Goal: Communication & Community: Answer question/provide support

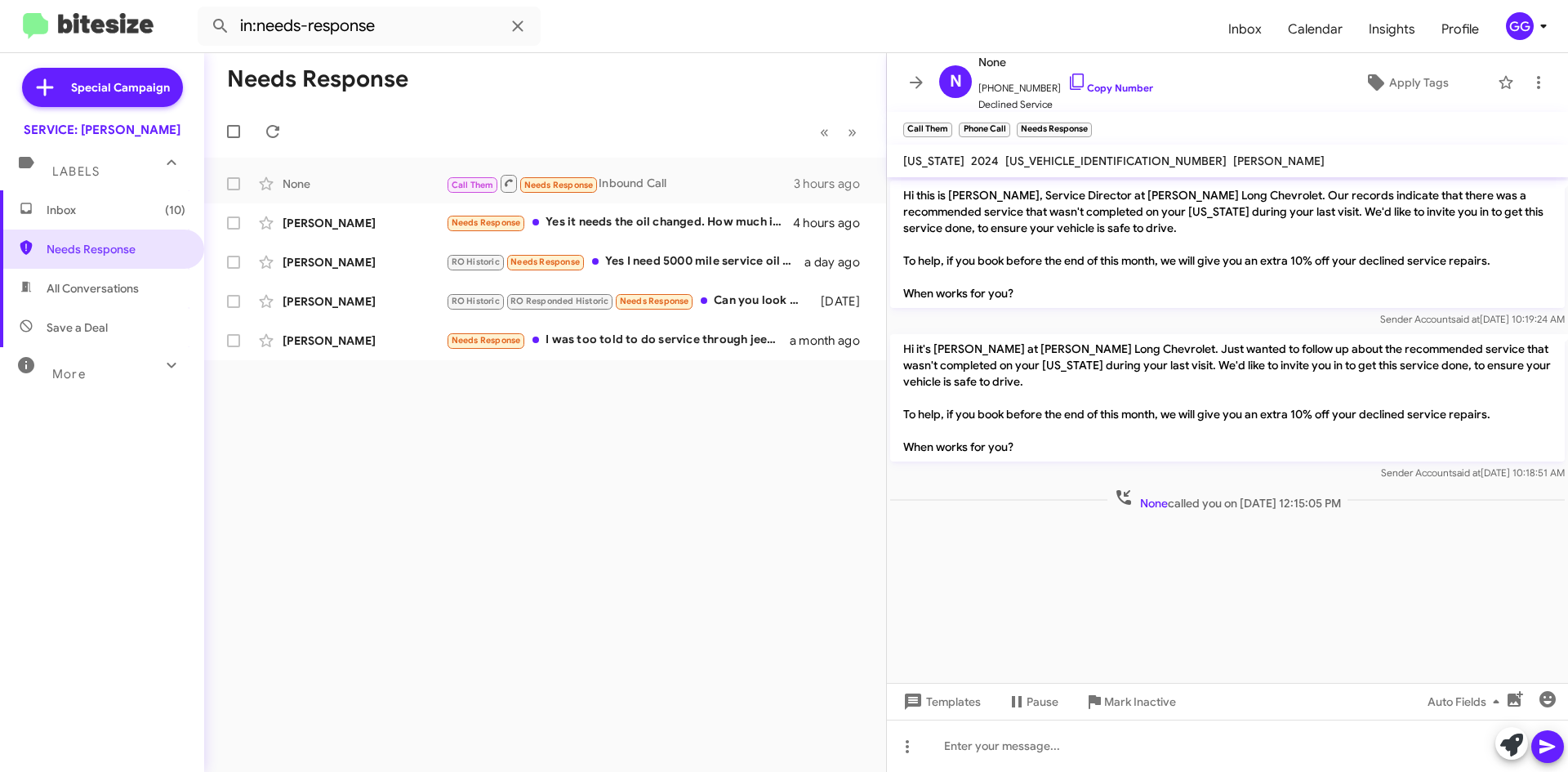
click at [116, 214] on span "Inbox (10)" at bounding box center [115, 209] width 138 height 16
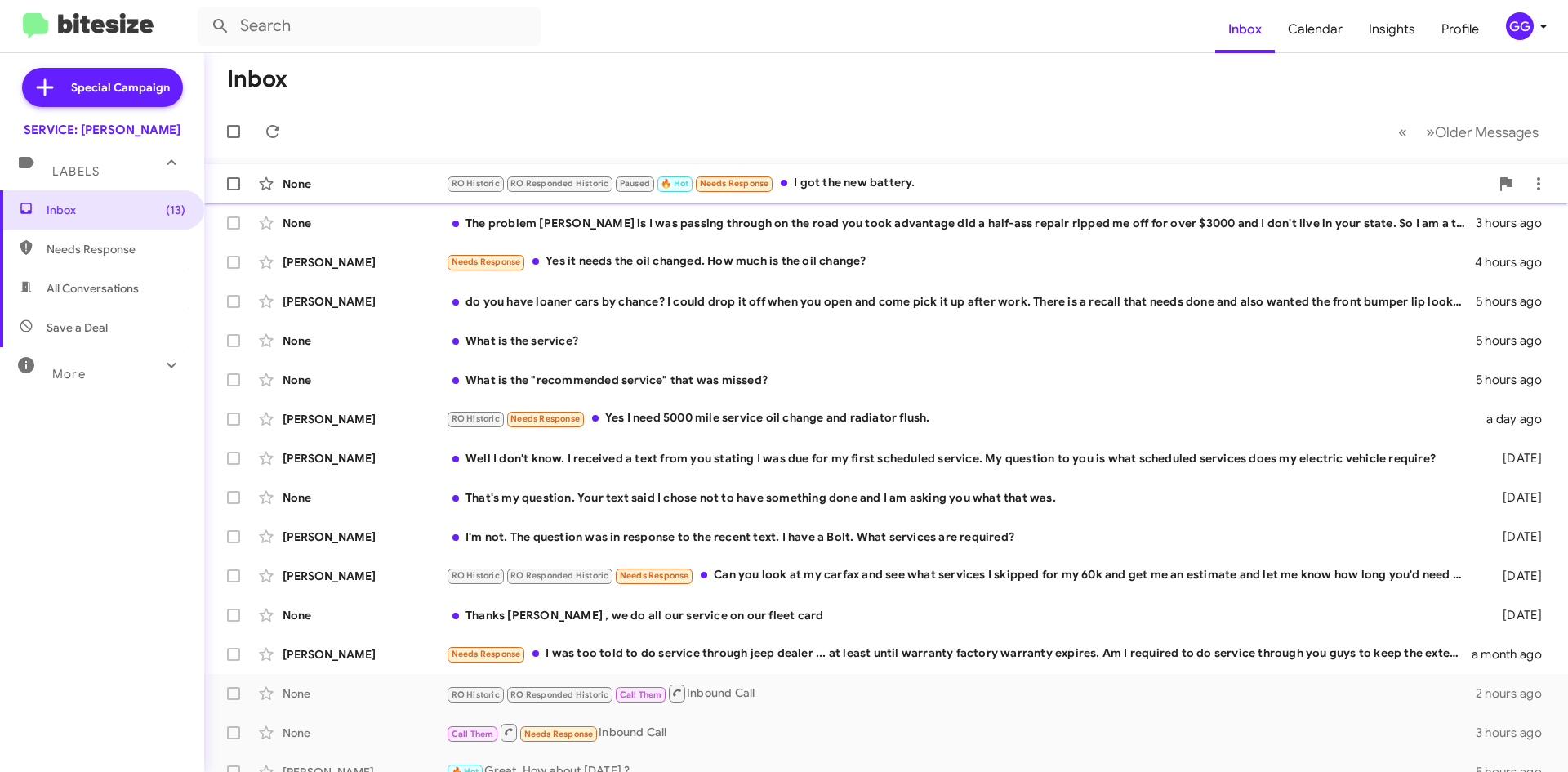
click at [990, 185] on div "RO Historic RO Responded Historic Paused 🔥 Hot Needs Response I got the new bat…" at bounding box center [968, 183] width 1044 height 18
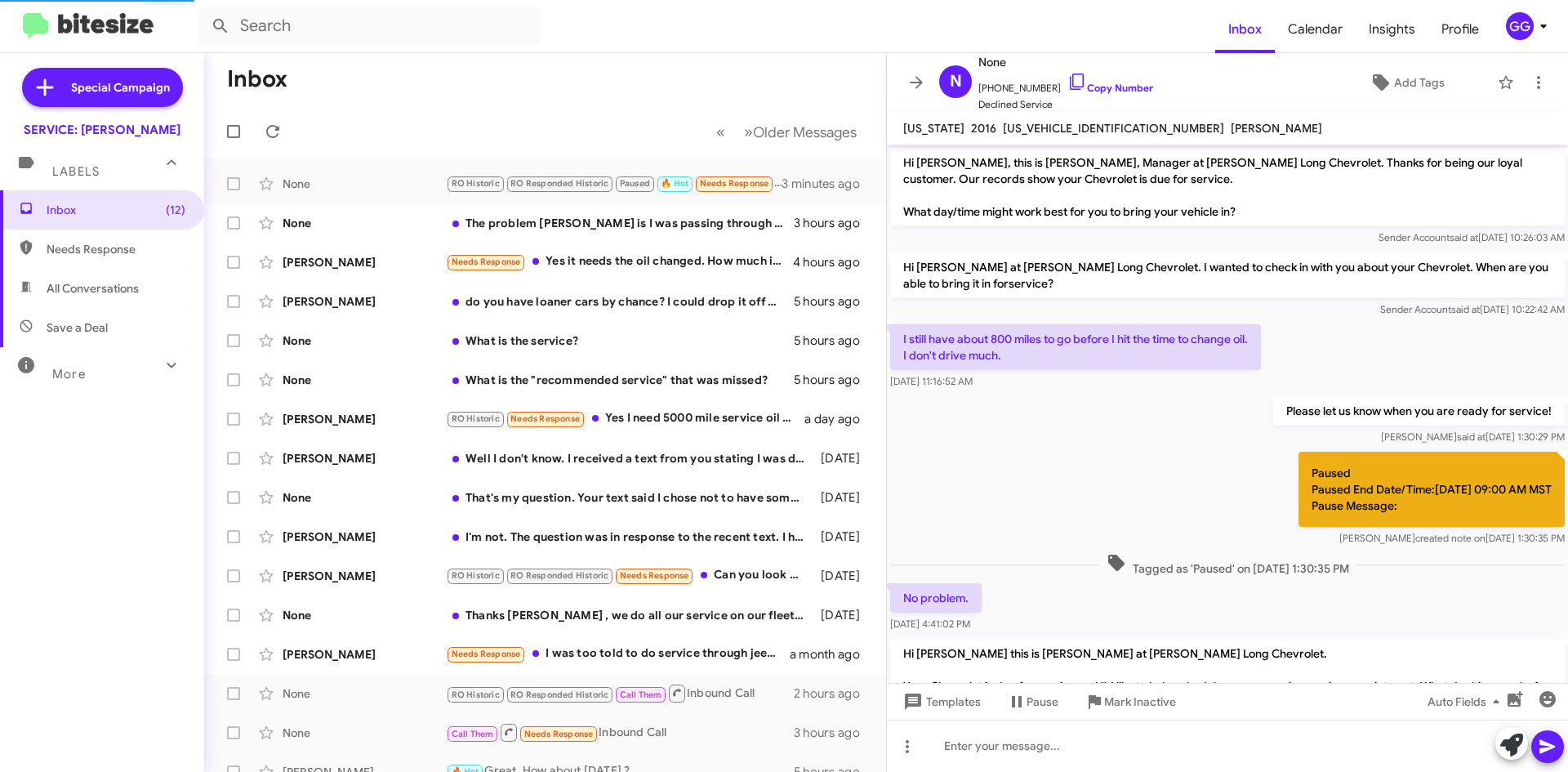
scroll to position [634, 0]
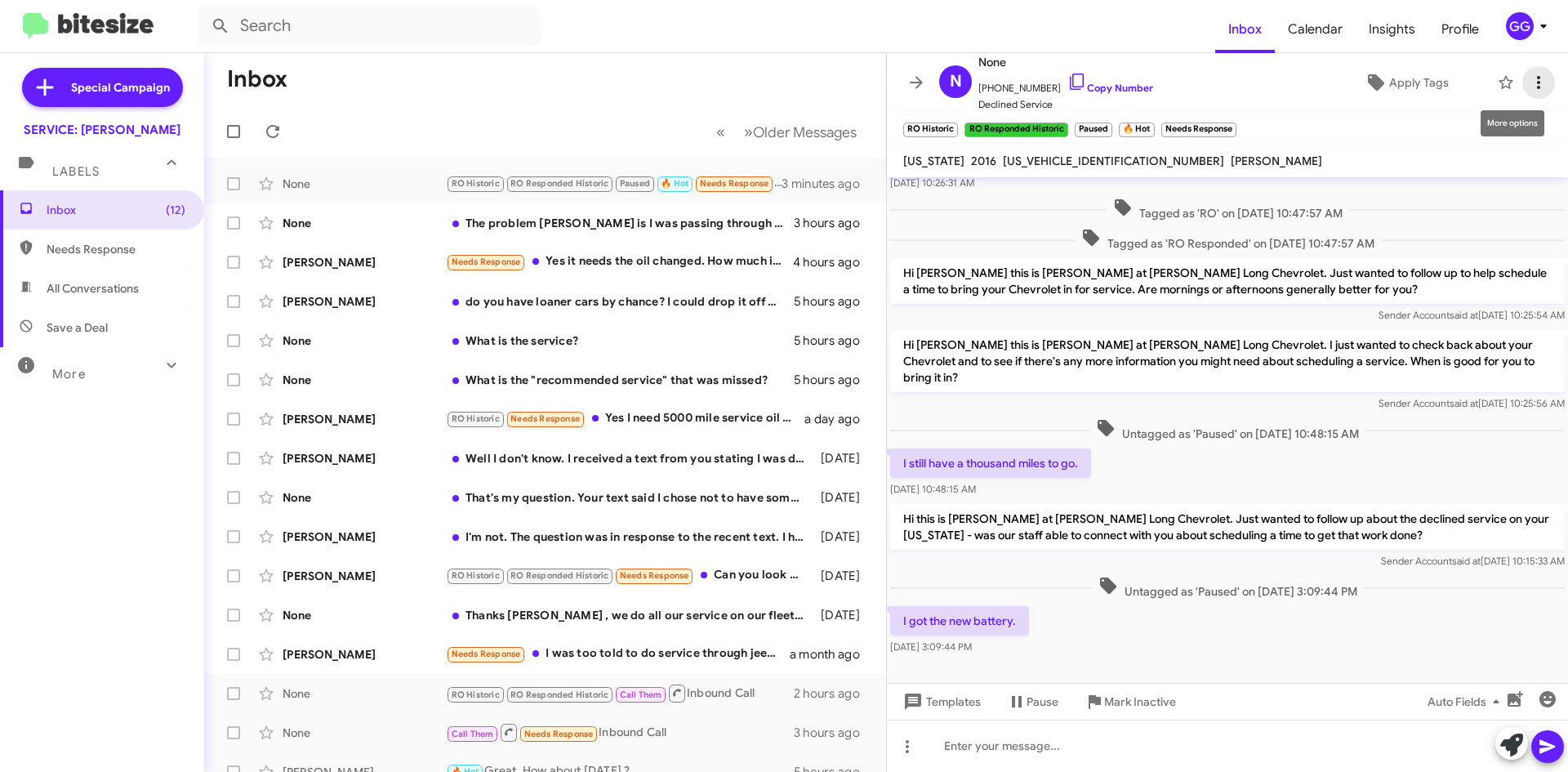
click at [1536, 84] on span at bounding box center [1539, 82] width 33 height 19
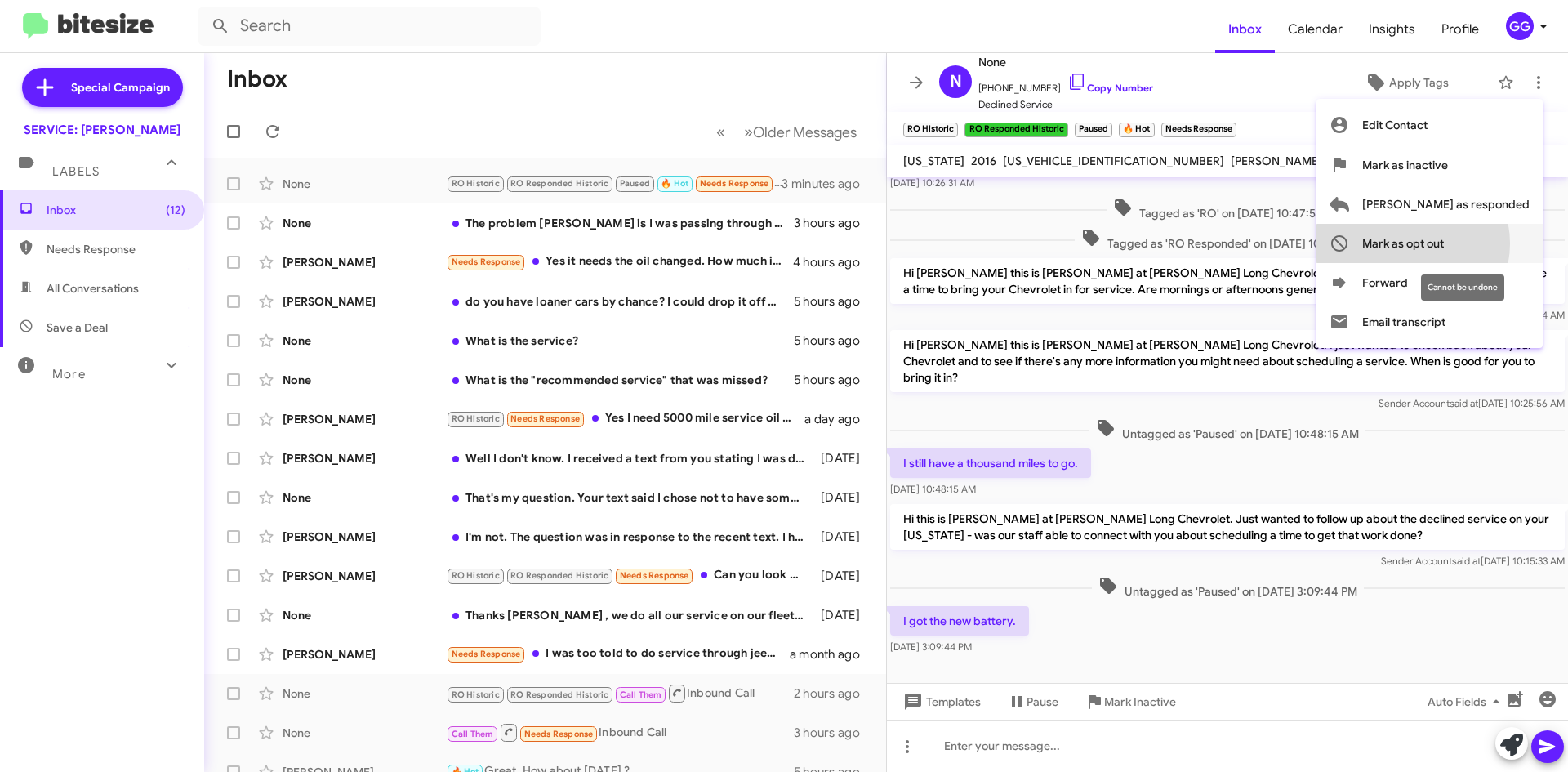
click at [1444, 243] on span "Mark as opt out" at bounding box center [1403, 243] width 81 height 40
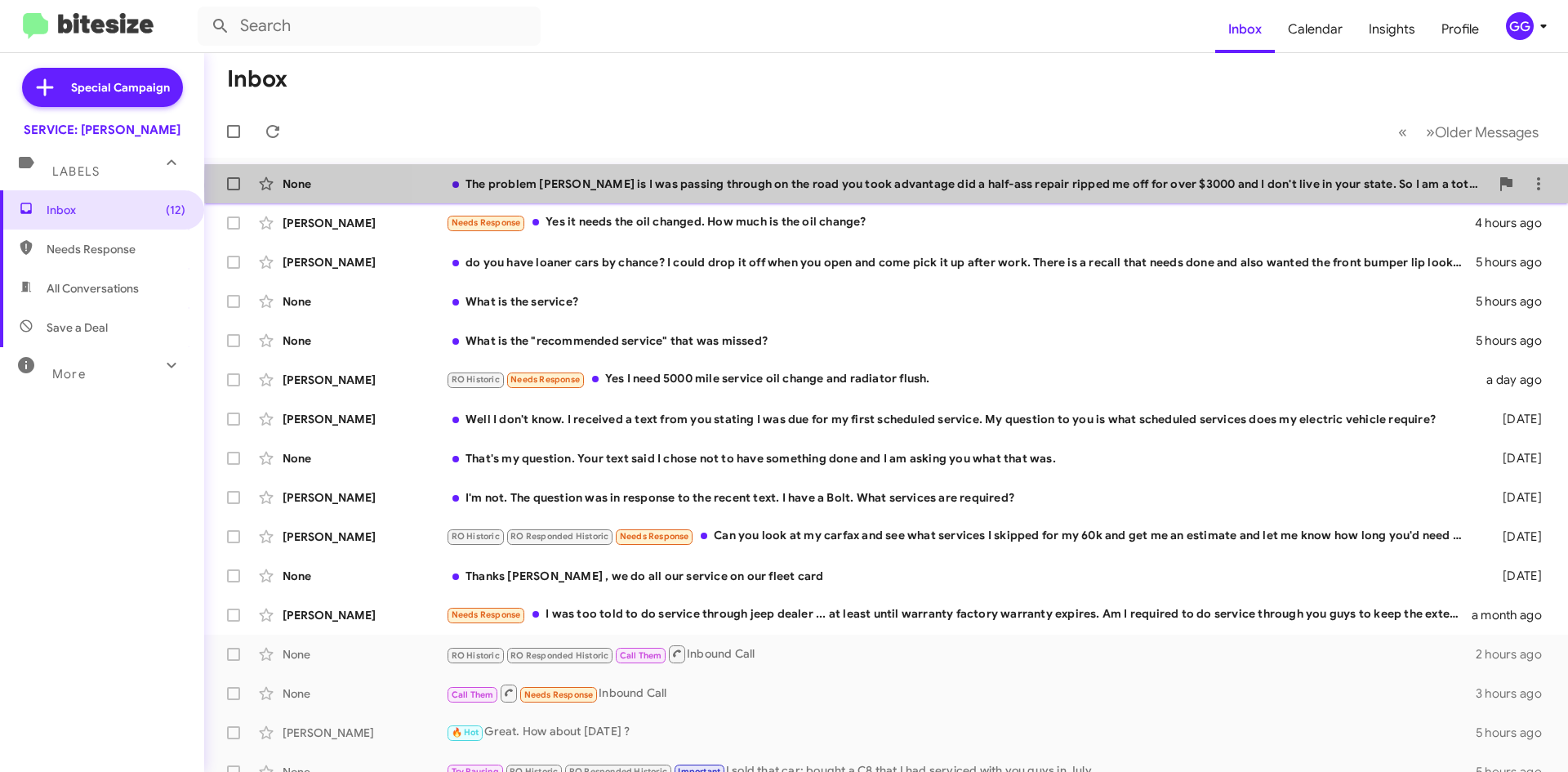
click at [915, 186] on div "The problem [PERSON_NAME] is I was passing through on the road you took advanta…" at bounding box center [968, 183] width 1044 height 16
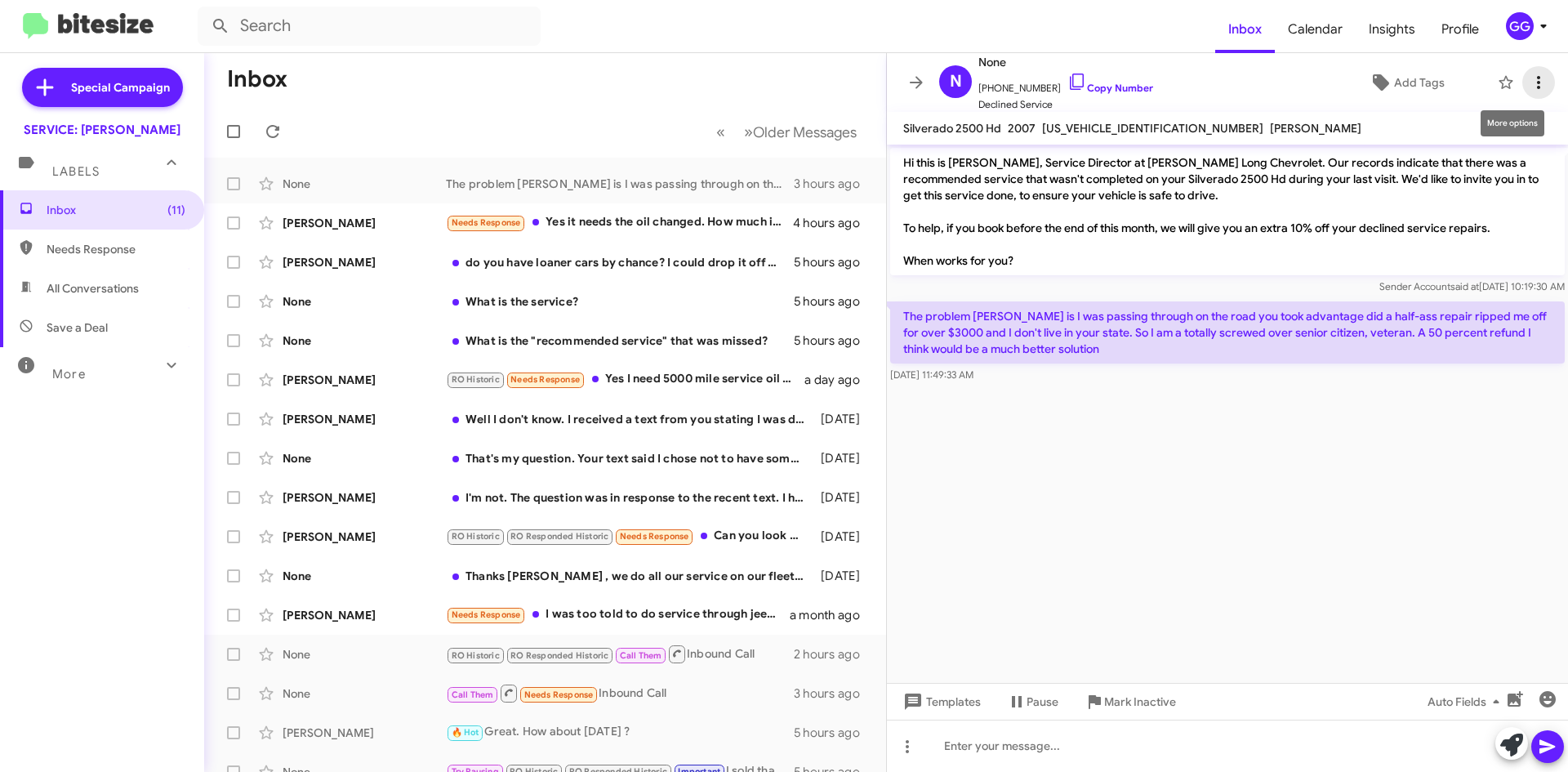
click at [1537, 77] on icon at bounding box center [1538, 82] width 3 height 14
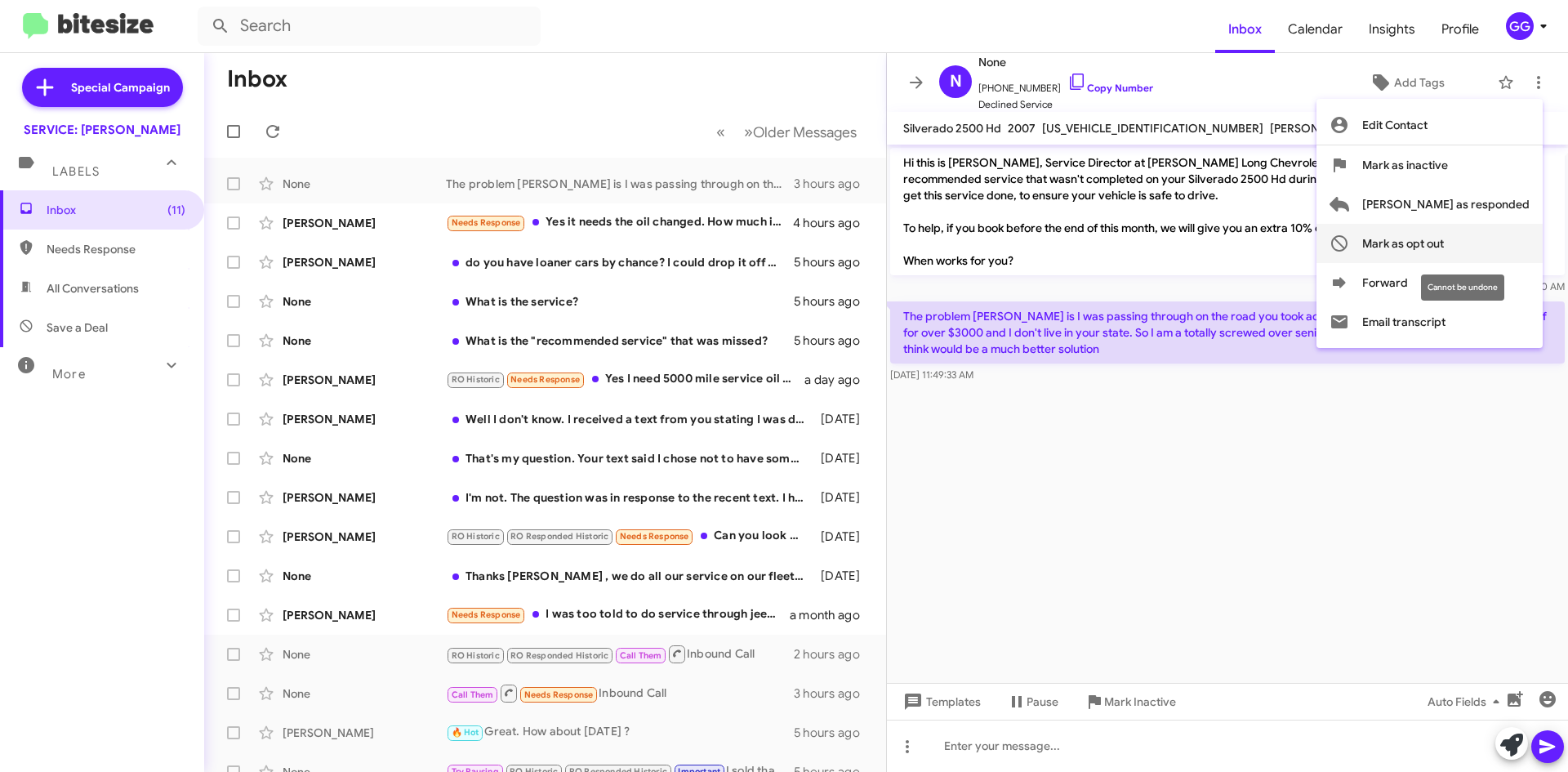
click at [1437, 243] on span "Mark as opt out" at bounding box center [1403, 243] width 81 height 40
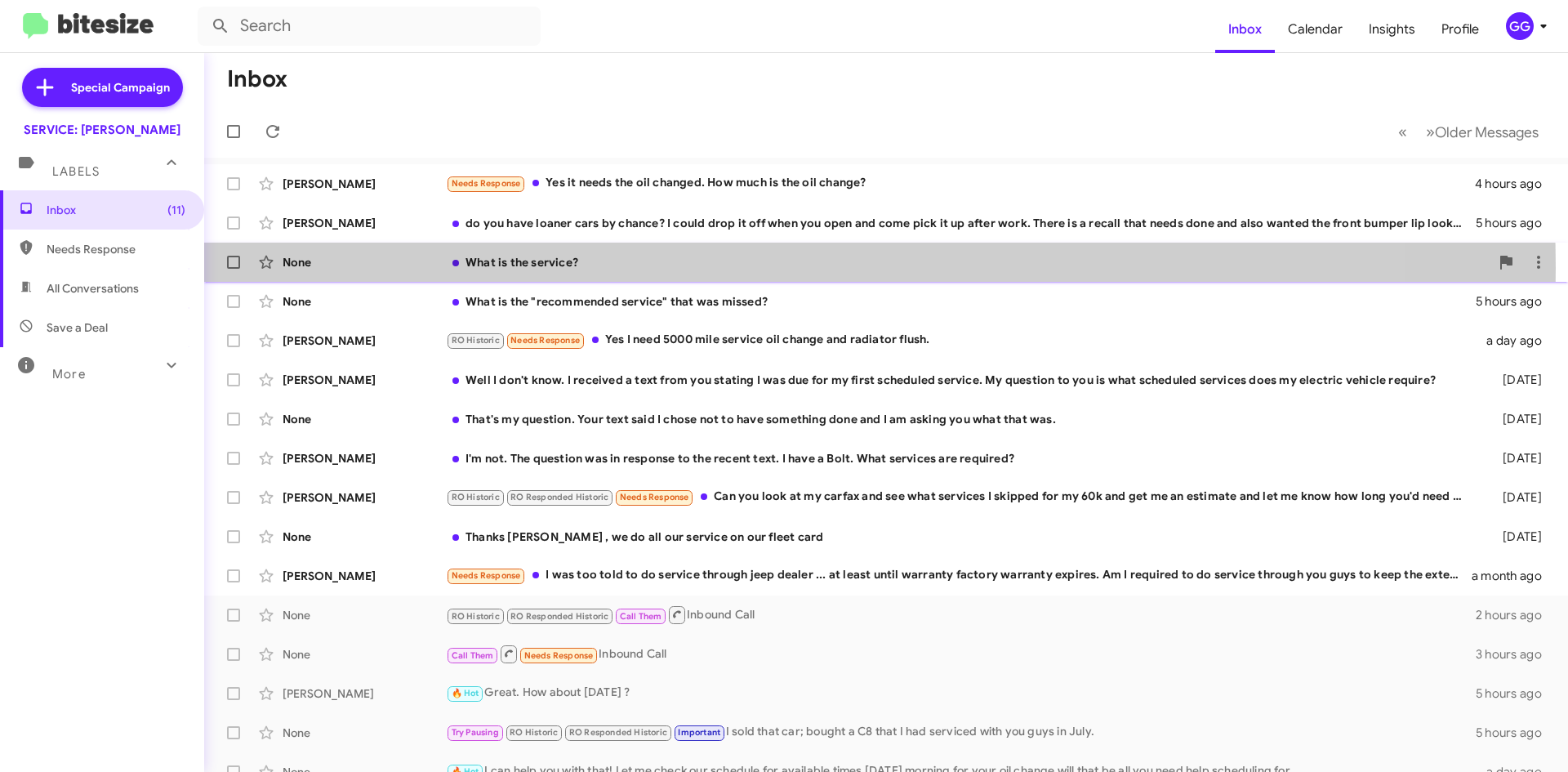
click at [650, 267] on div "What is the service?" at bounding box center [968, 261] width 1044 height 16
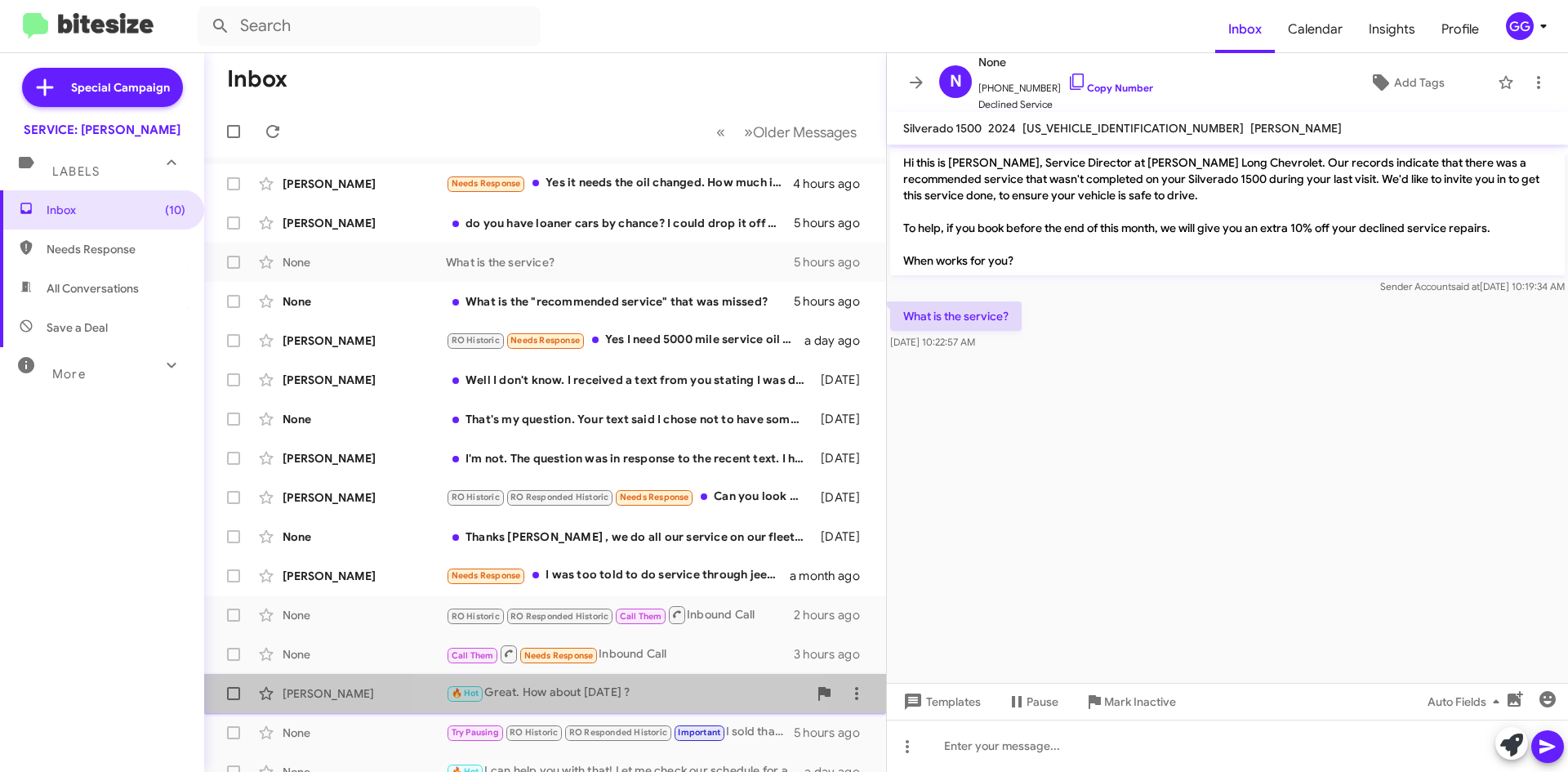
click at [640, 698] on div "🔥 Hot Great. How about [DATE] ?" at bounding box center [627, 692] width 362 height 18
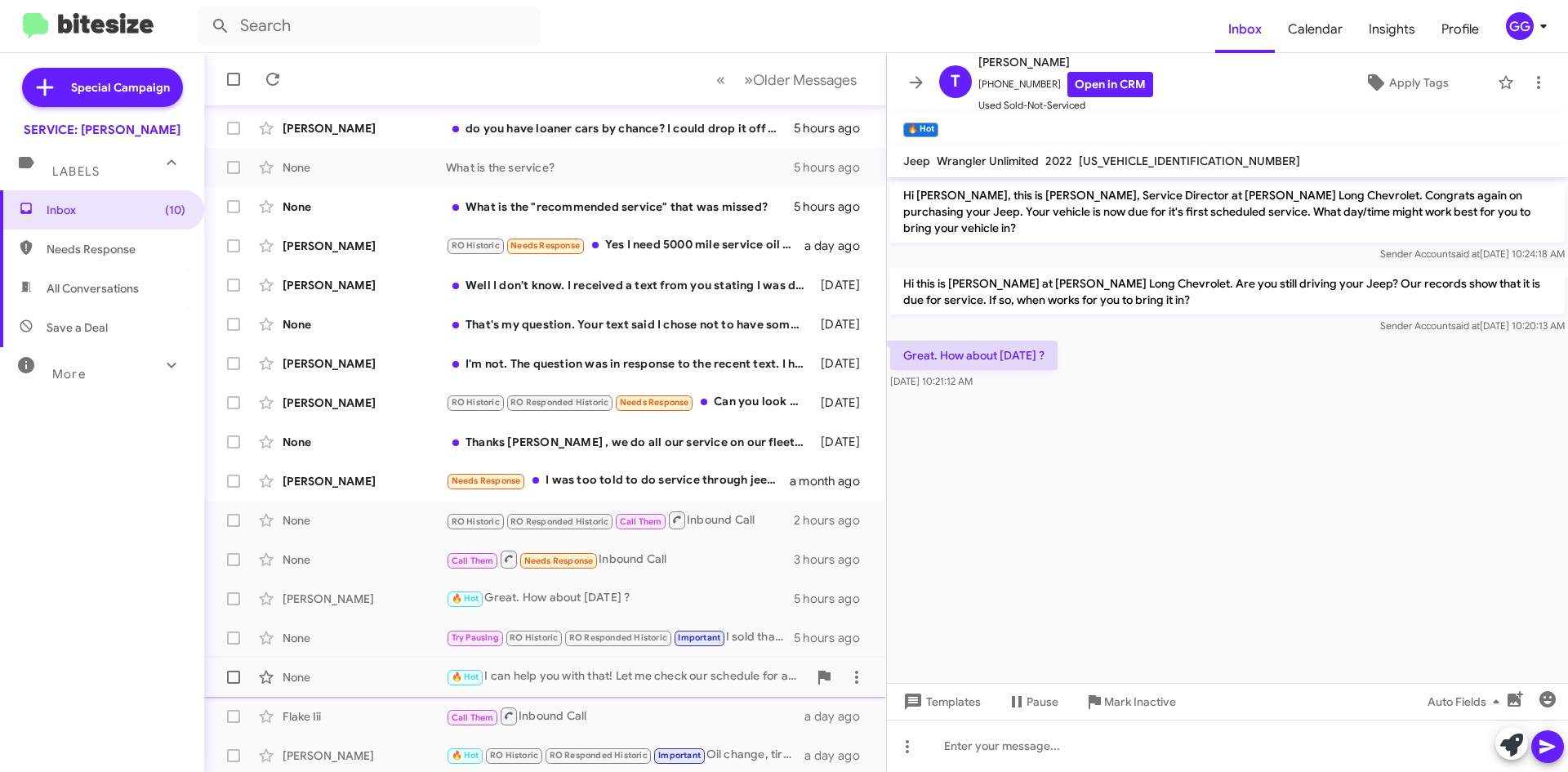
scroll to position [98, 0]
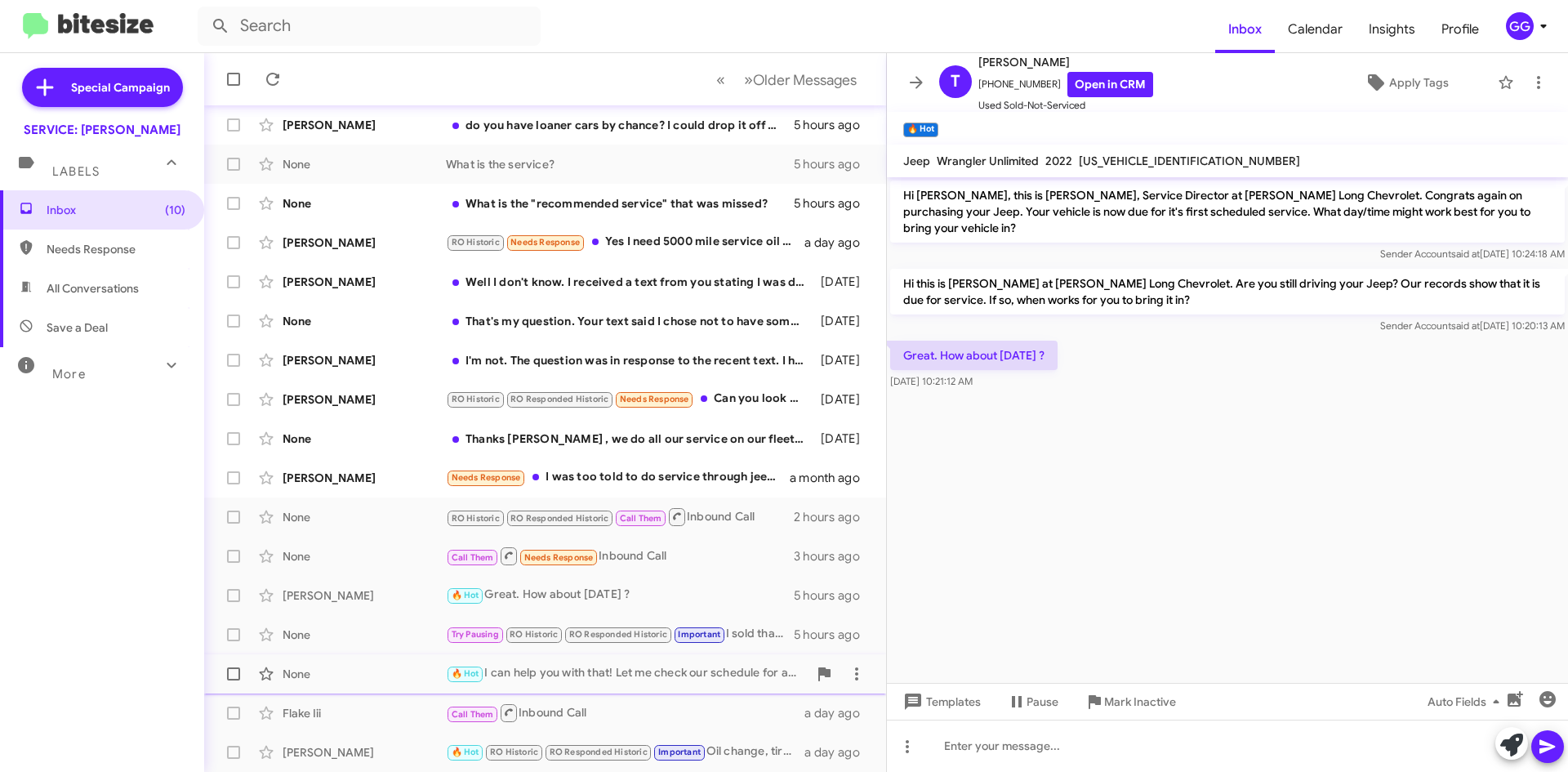
click at [650, 675] on div "🔥 Hot I can help you with that! Let me check our schedule for available times […" at bounding box center [627, 672] width 362 height 18
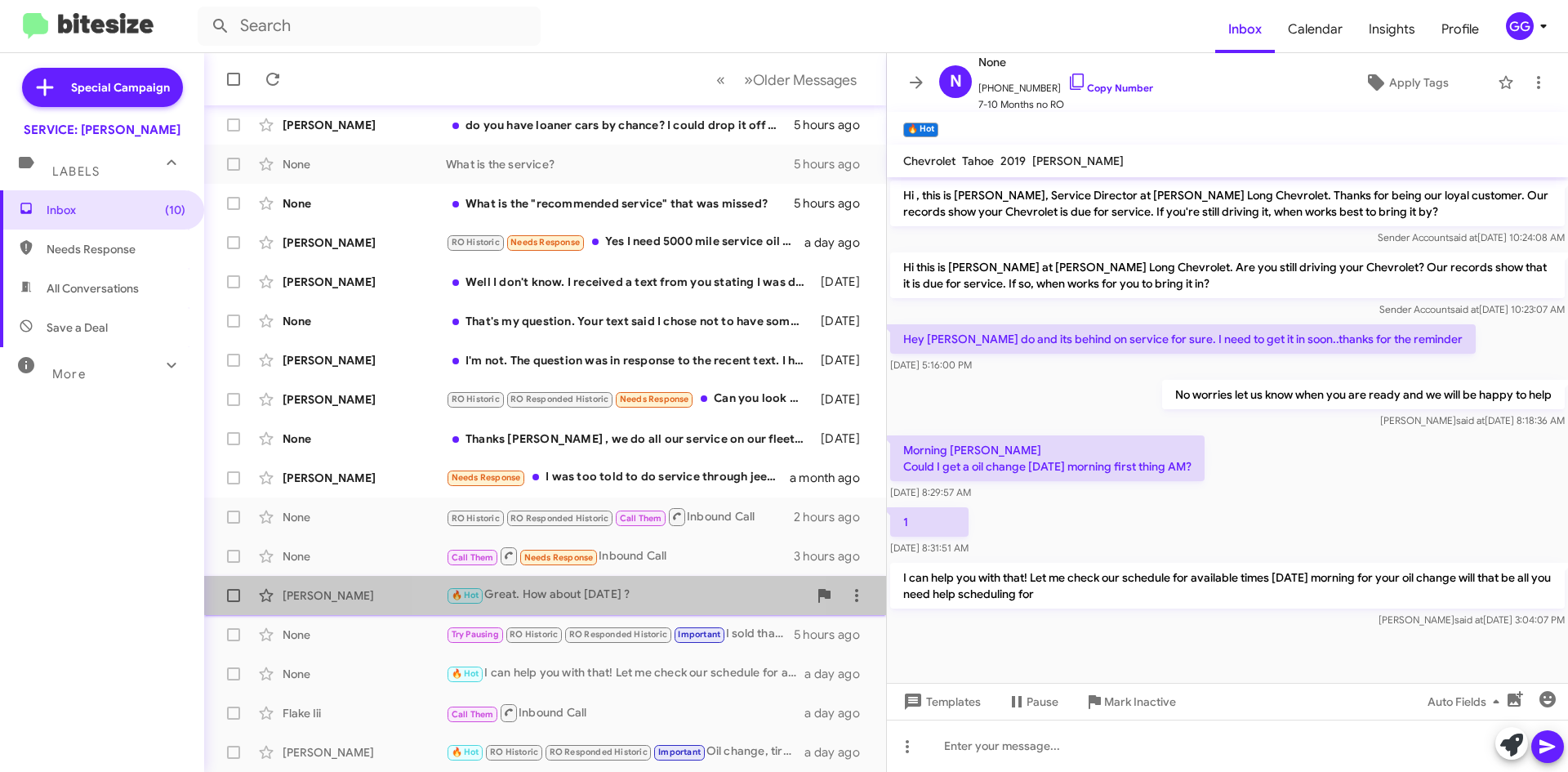
click at [589, 589] on div "🔥 Hot Great. How about [DATE] ?" at bounding box center [627, 594] width 362 height 18
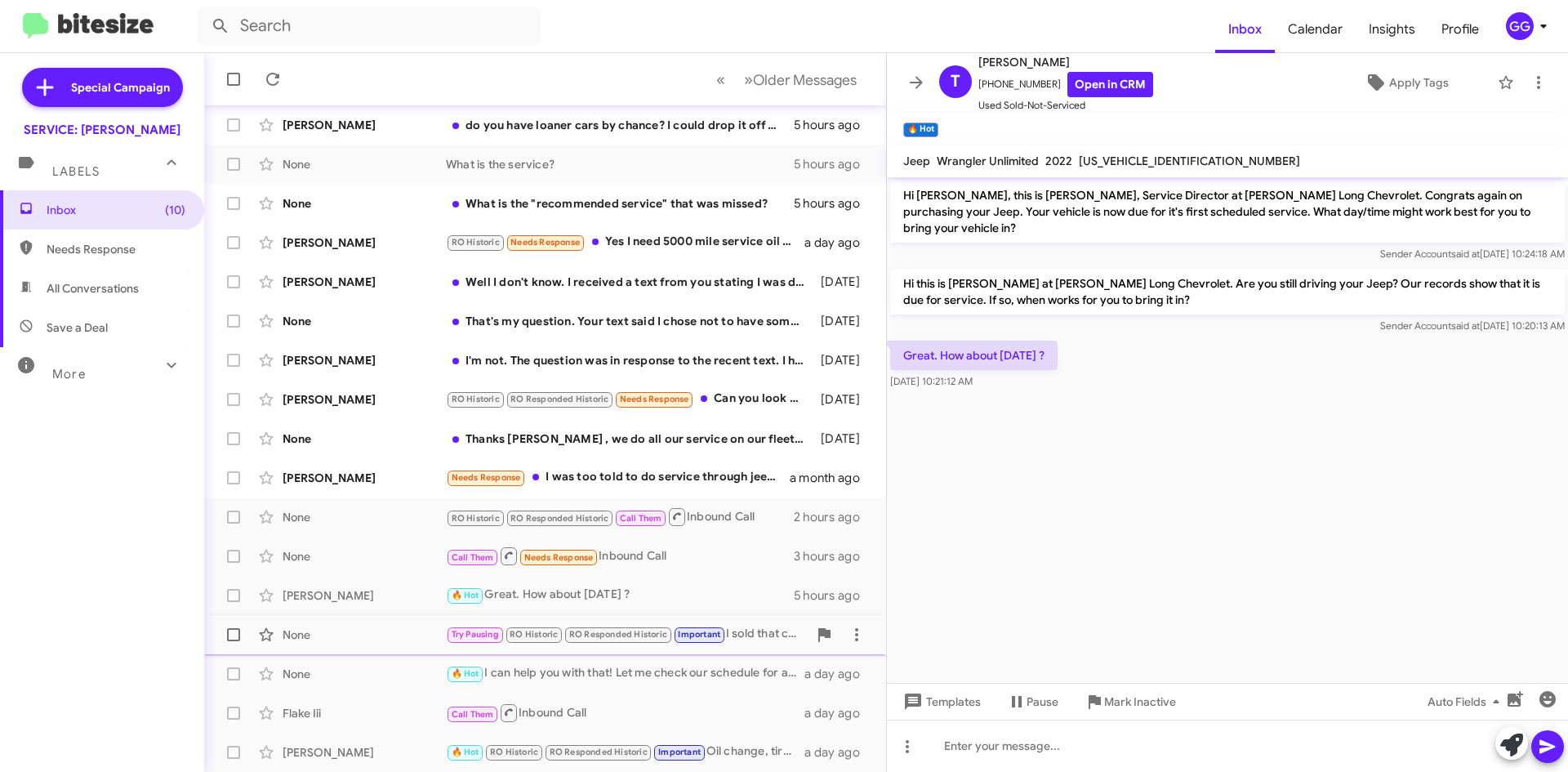
click at [767, 635] on div "Try Pausing RO Historic RO Responded Historic Important I sold that car; bought…" at bounding box center [627, 634] width 362 height 18
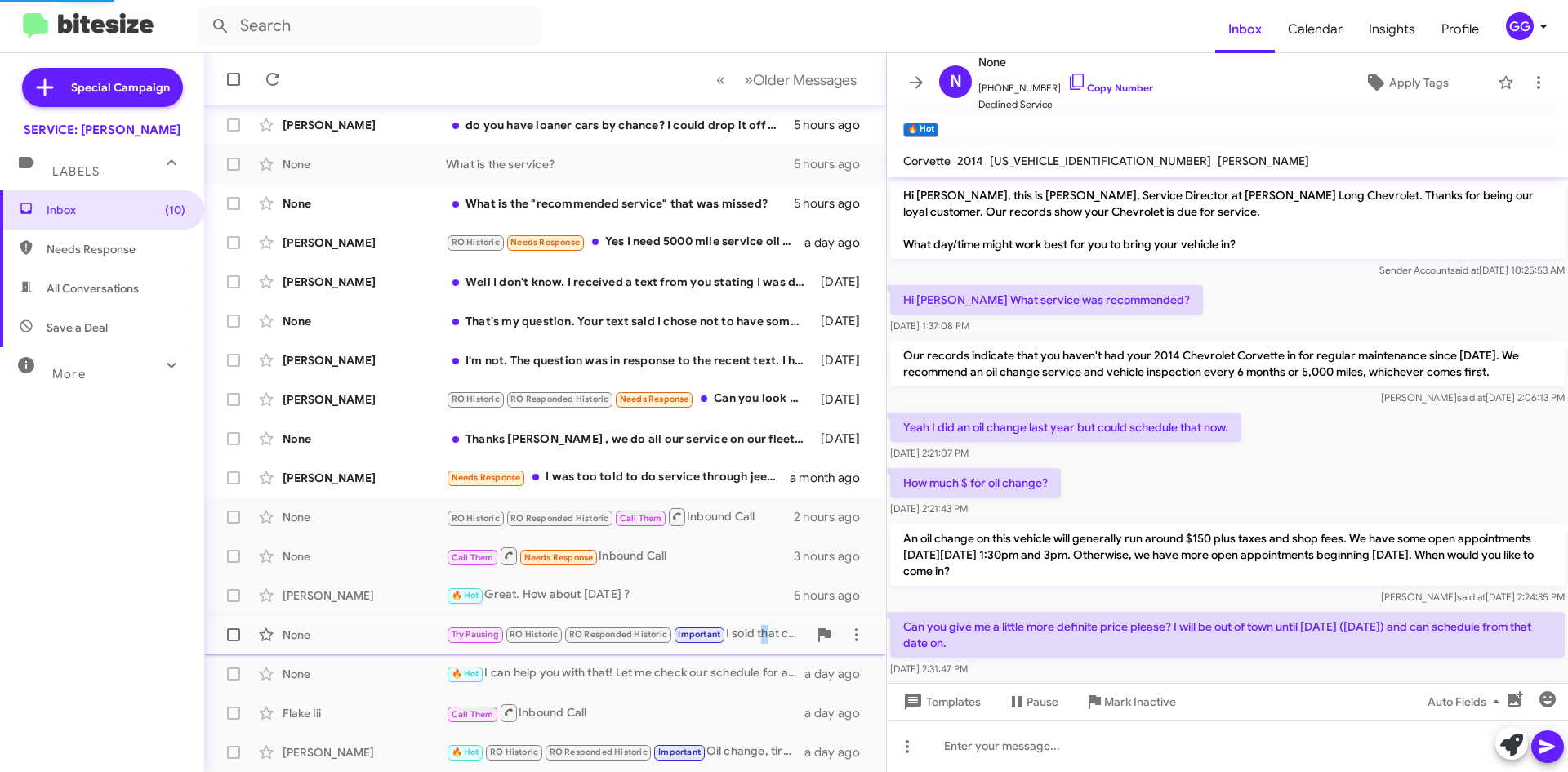
scroll to position [697, 0]
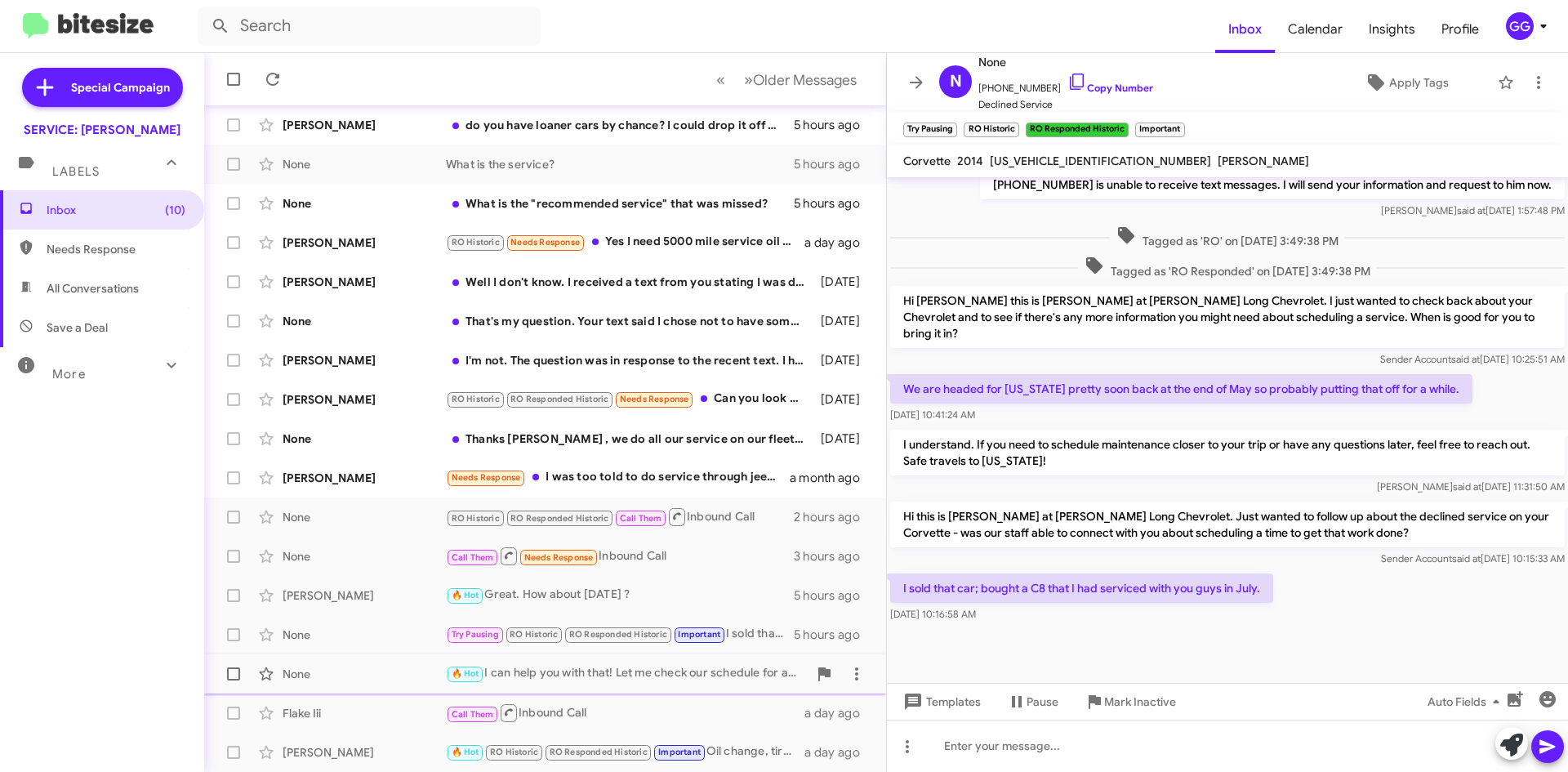
click at [748, 671] on div "🔥 Hot I can help you with that! Let me check our schedule for available times […" at bounding box center [627, 672] width 362 height 18
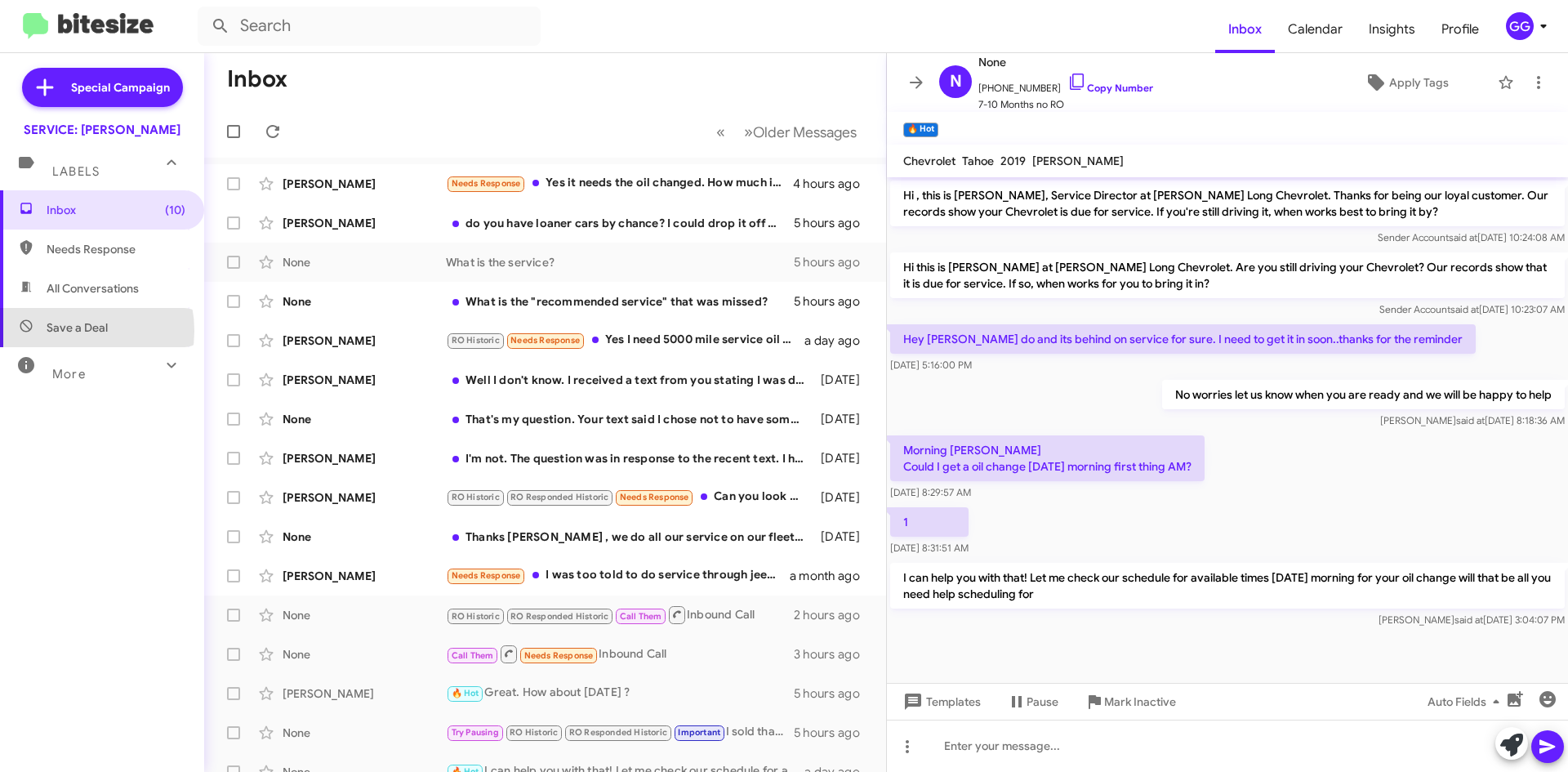
click at [70, 331] on span "Save a Deal" at bounding box center [76, 327] width 61 height 16
type input "in:not-interested"
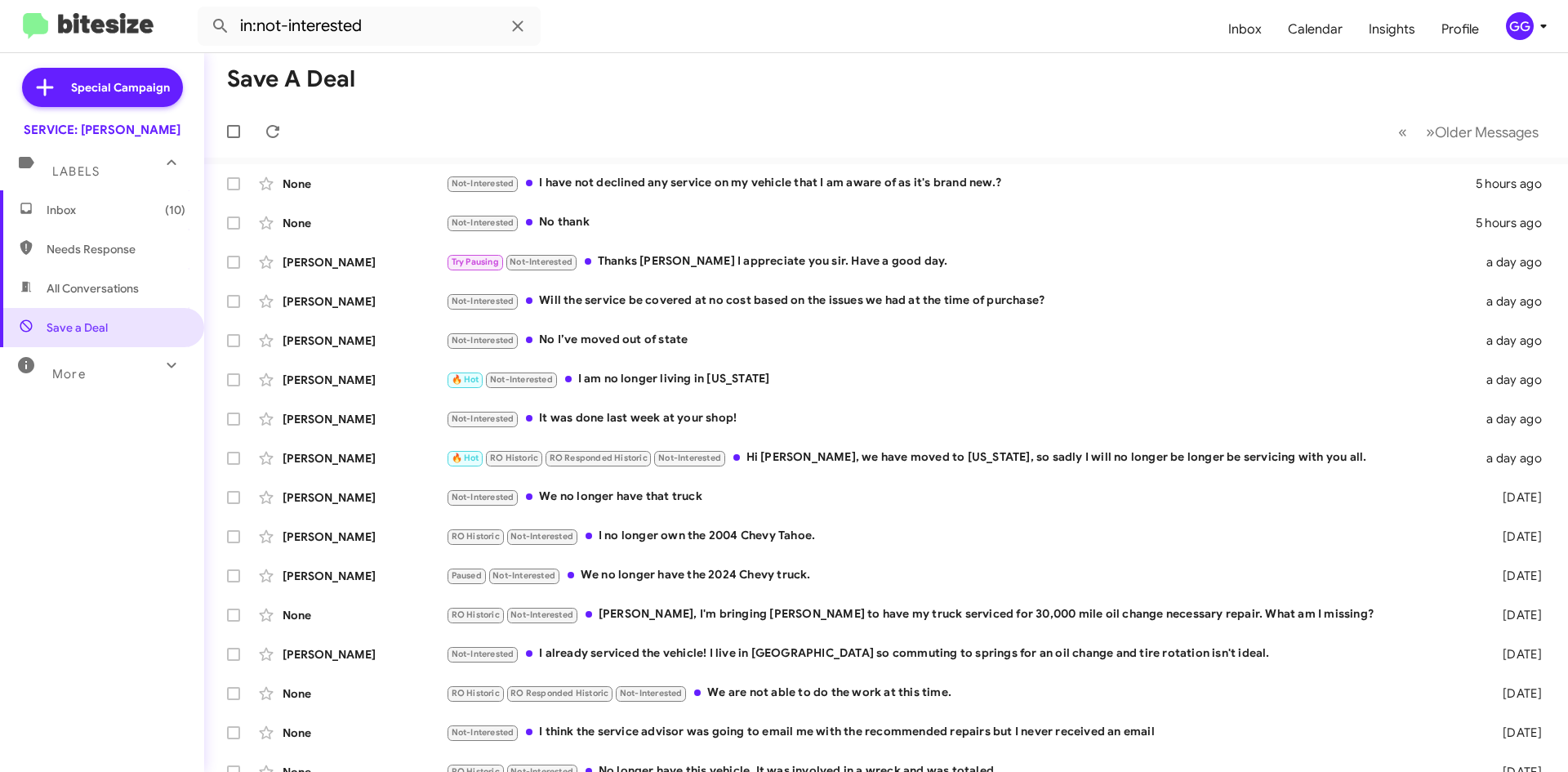
click at [70, 367] on span "More" at bounding box center [69, 373] width 34 height 15
click at [107, 207] on span "Inbox (10)" at bounding box center [115, 209] width 138 height 16
